Goal: Obtain resource: Obtain resource

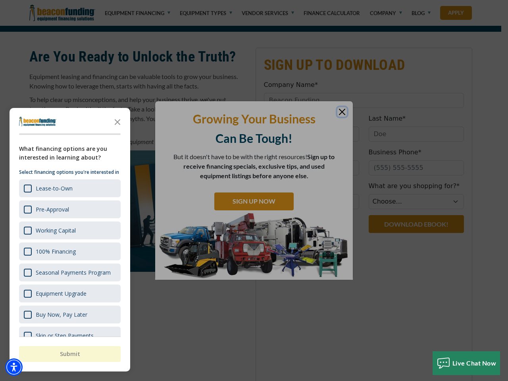
click at [254, 54] on div "button" at bounding box center [254, 190] width 508 height 381
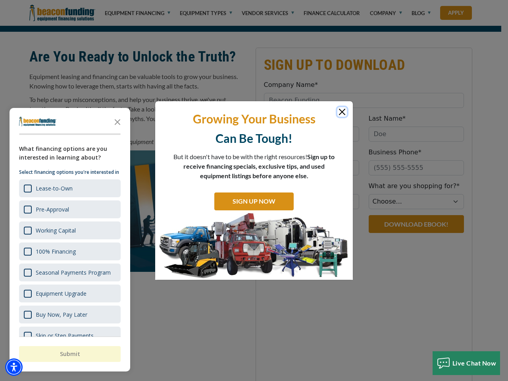
click at [14, 367] on img "Accessibility Menu" at bounding box center [13, 366] width 17 height 17
